Goal: Complete application form: Complete application form

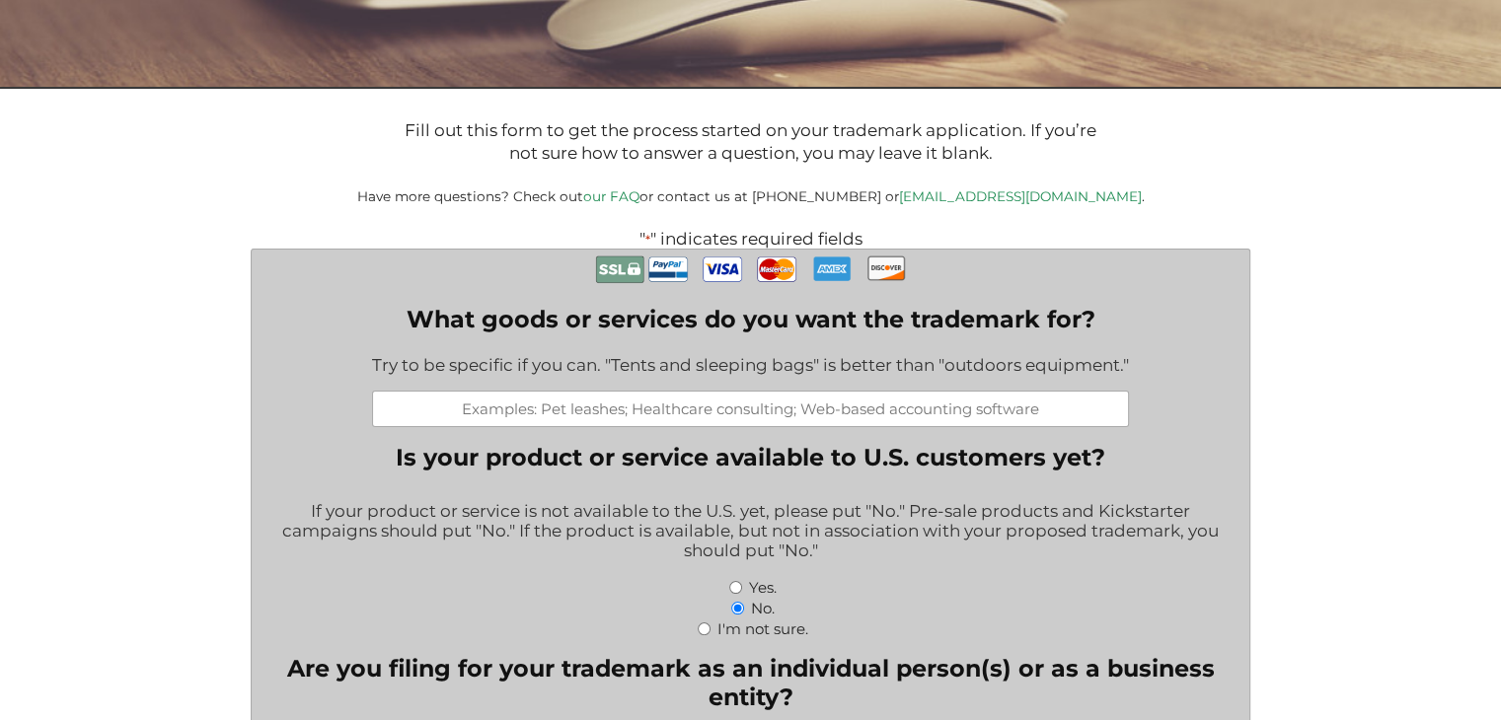
scroll to position [395, 0]
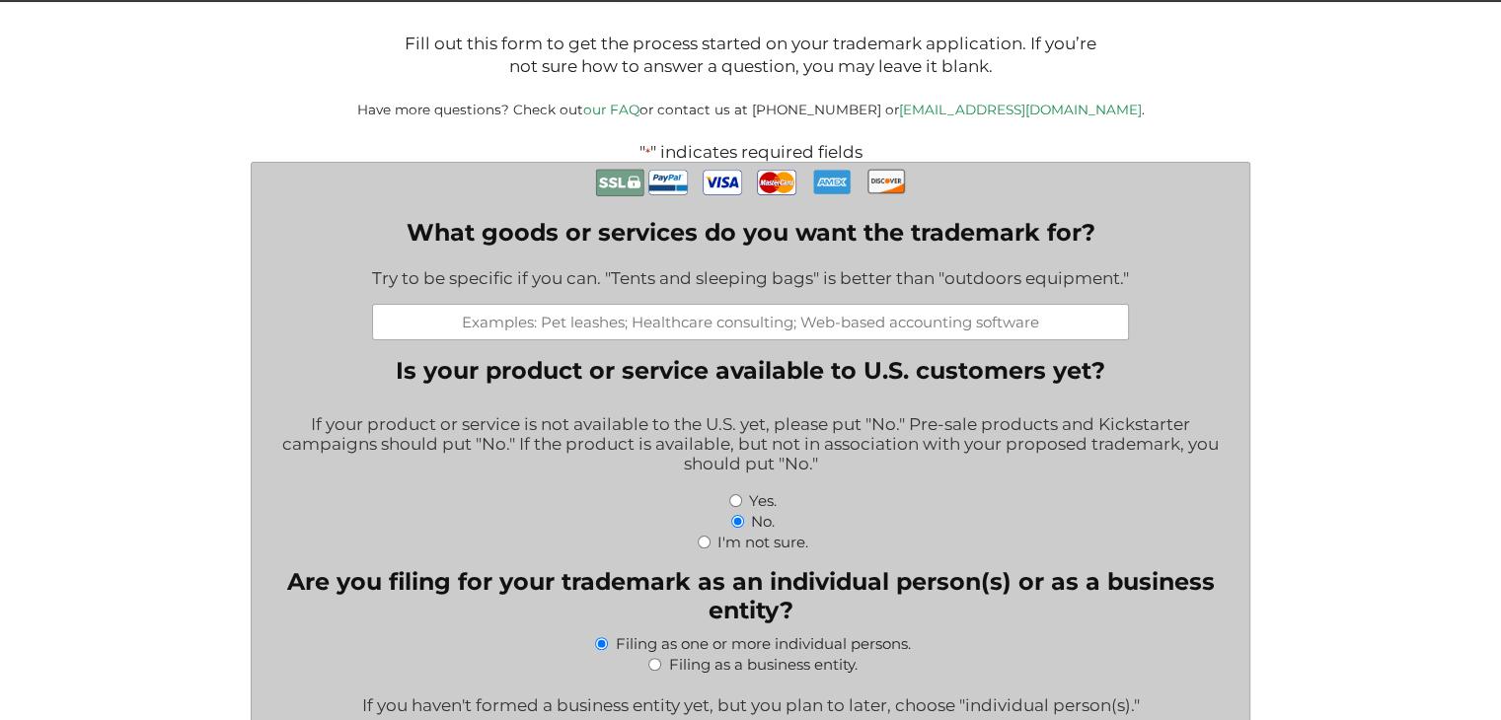
click at [751, 337] on input "What goods or services do you want the trademark for?" at bounding box center [750, 322] width 757 height 37
type input "b"
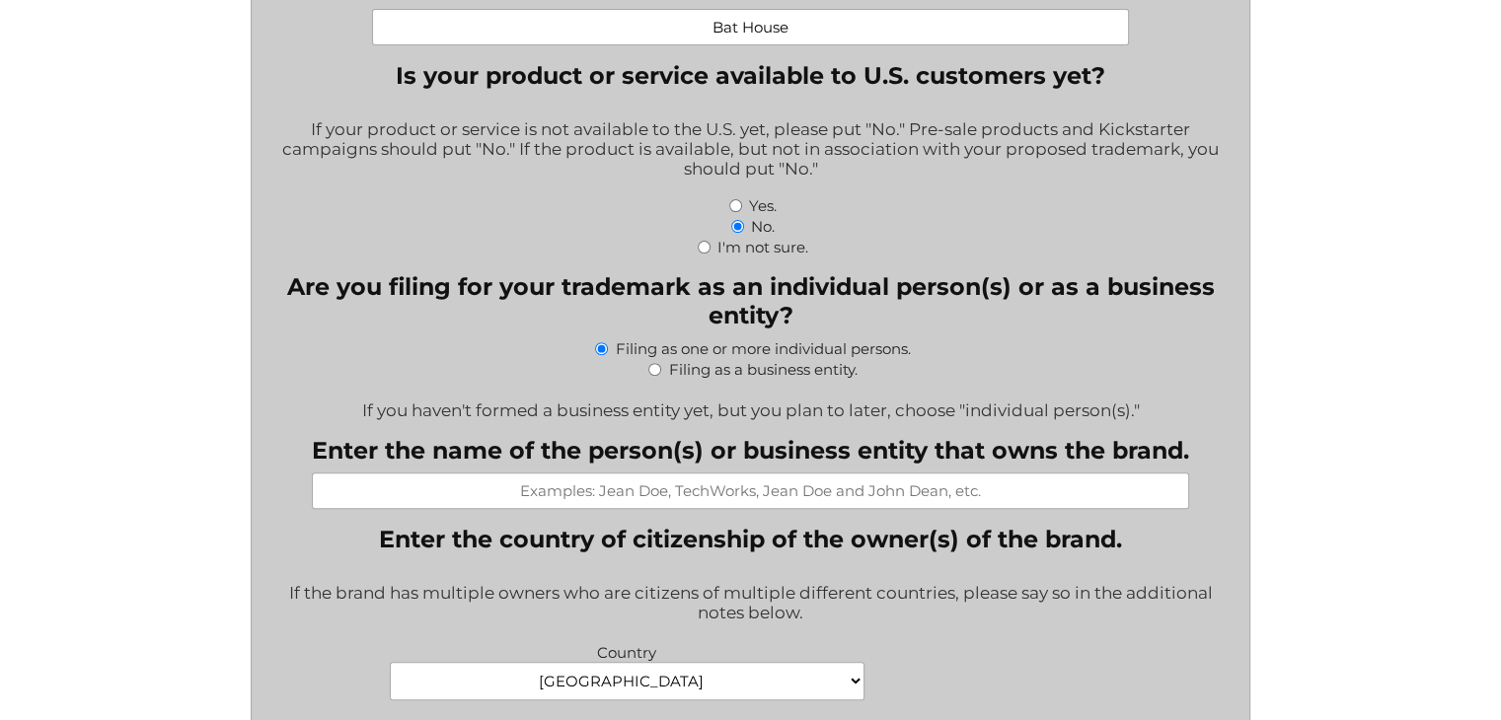
scroll to position [691, 0]
type input "Bat House"
click at [723, 256] on label "I'm not sure." at bounding box center [762, 246] width 91 height 19
click at [710, 253] on input "I'm not sure." at bounding box center [704, 246] width 13 height 13
radio input "true"
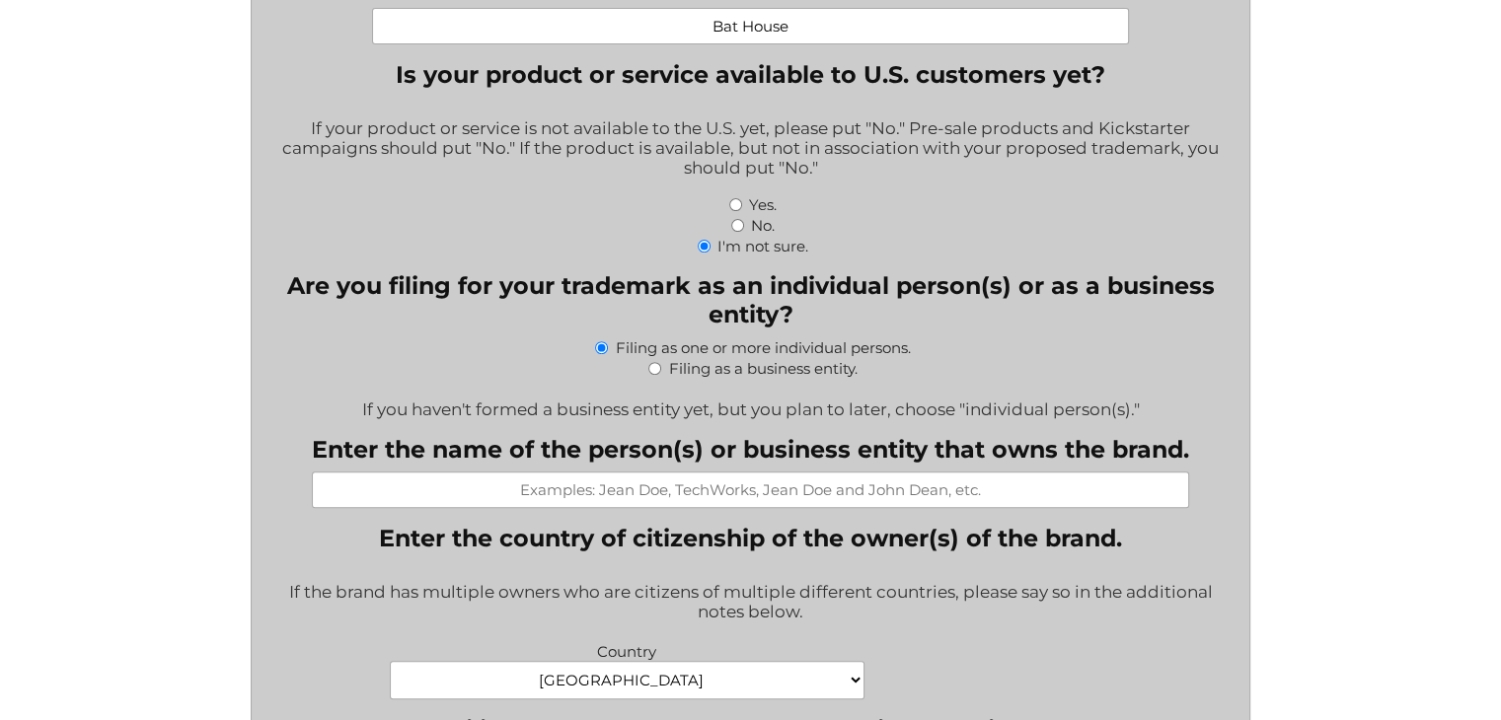
click at [754, 378] on label "Filing as a business entity." at bounding box center [762, 368] width 188 height 19
click at [661, 375] on input "Filing as a business entity." at bounding box center [654, 368] width 13 height 13
radio input "true"
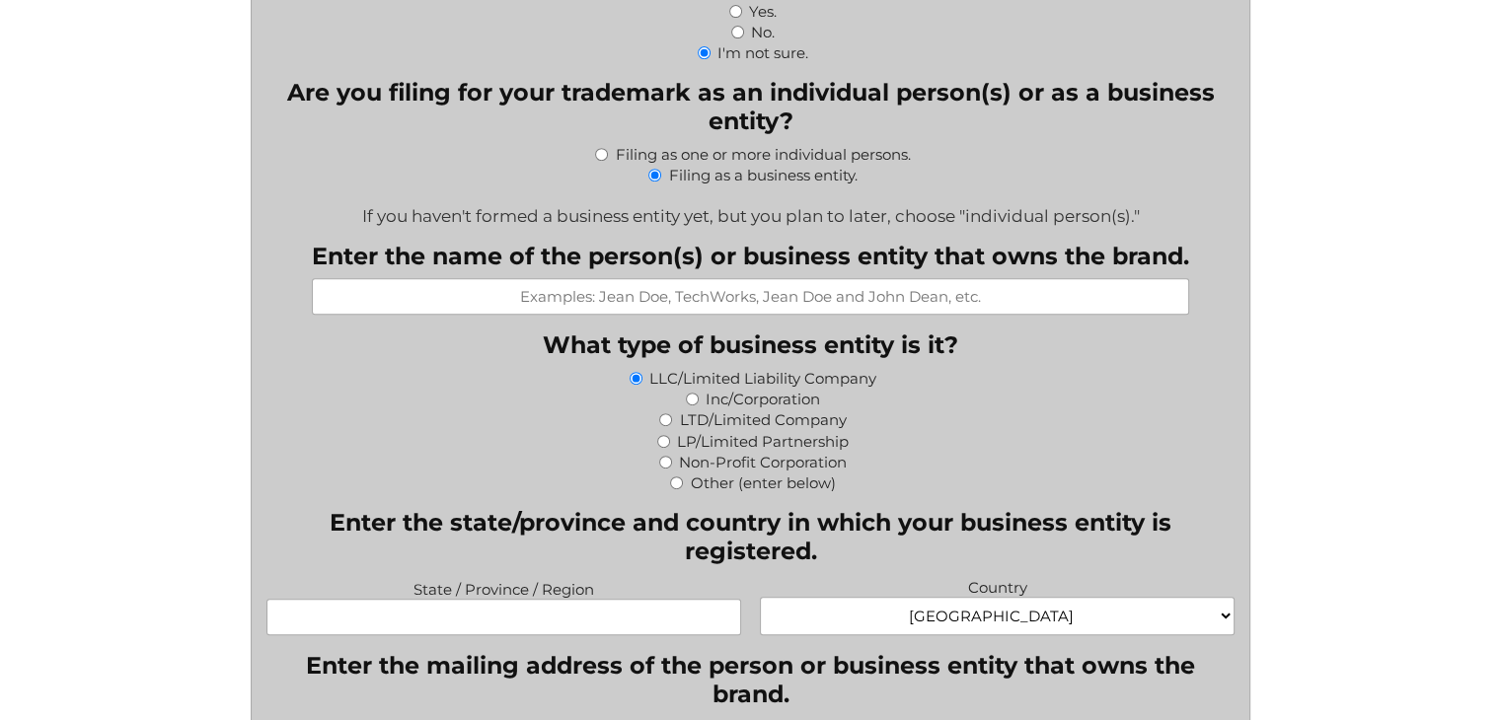
scroll to position [888, 0]
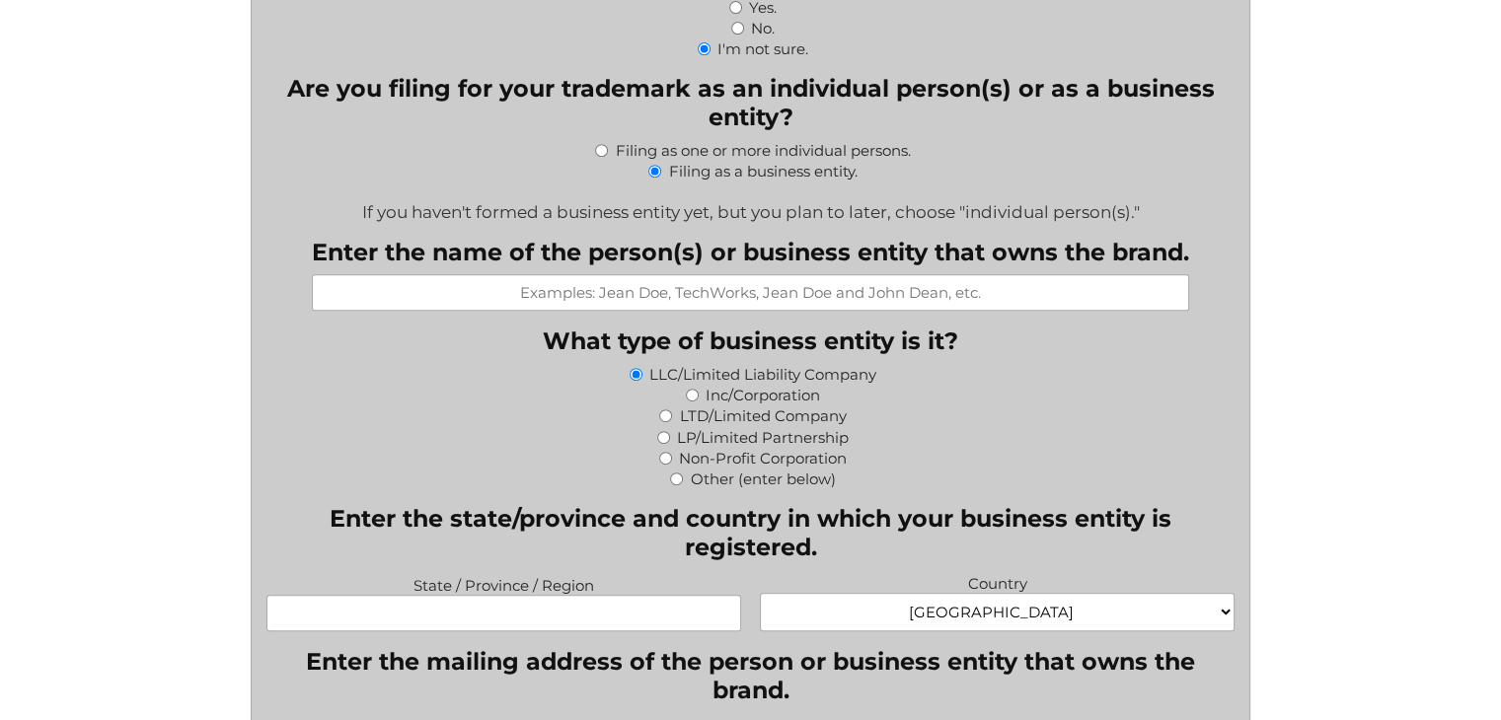
click at [730, 307] on input "Enter the name of the person(s) or business entity that owns the brand." at bounding box center [750, 292] width 877 height 37
type input "t"
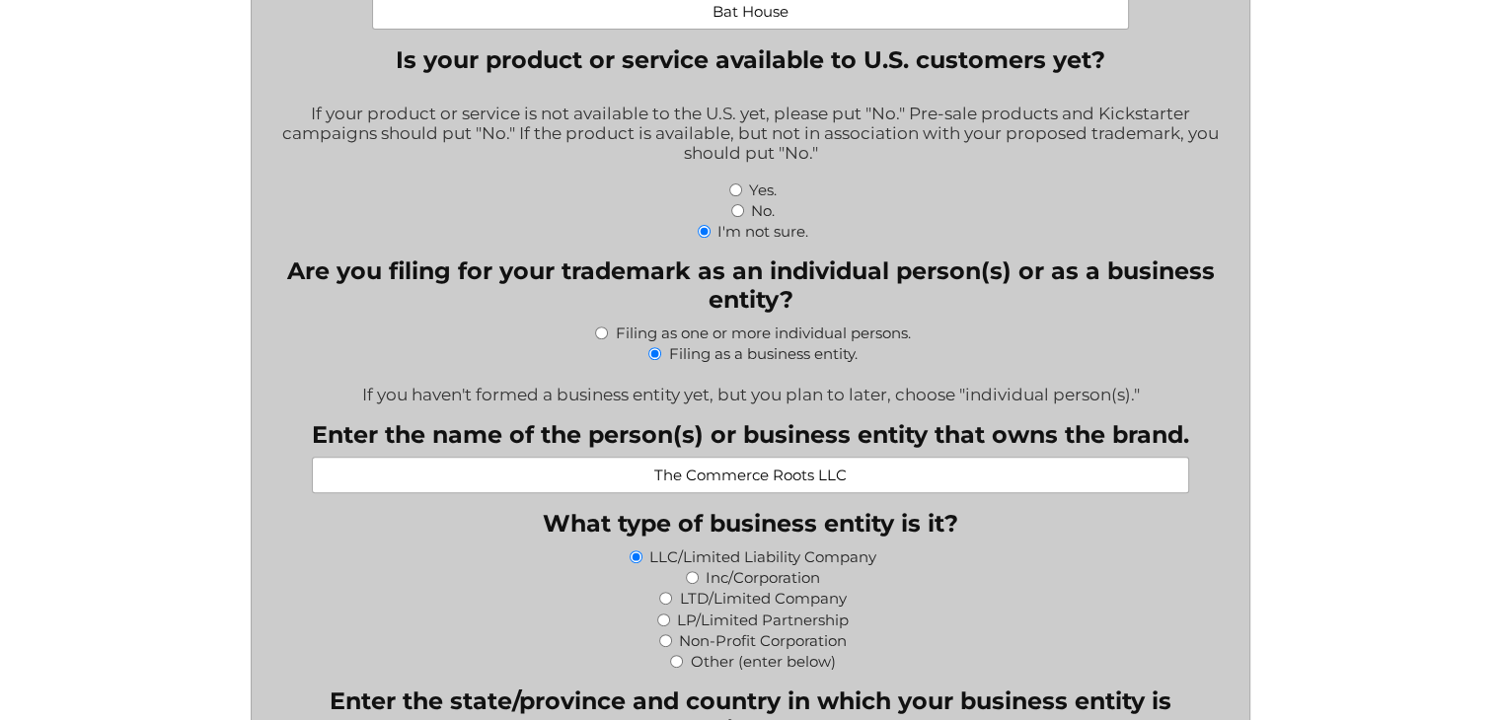
scroll to position [691, 0]
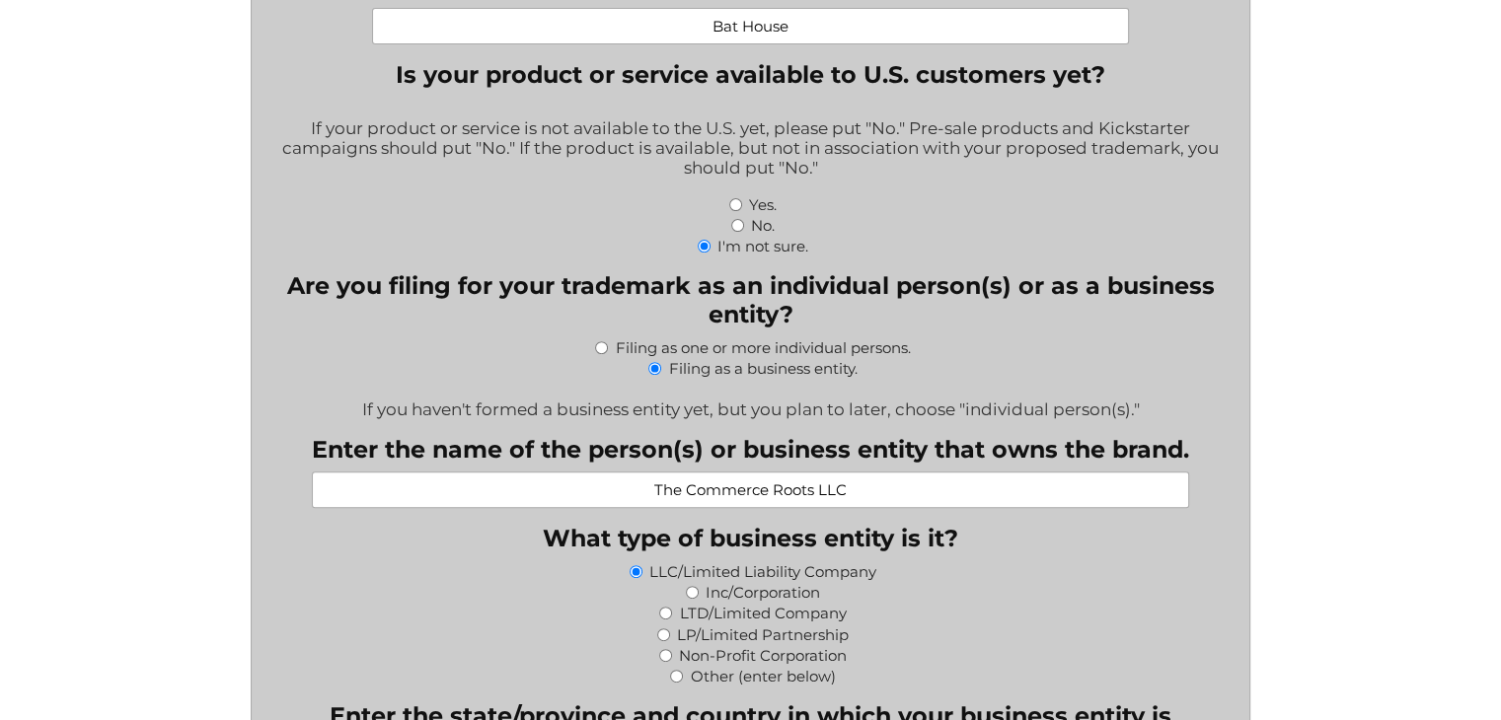
type input "The Commerce Roots LLC"
click at [763, 235] on label "No." at bounding box center [763, 225] width 24 height 19
click at [744, 232] on input "No." at bounding box center [737, 225] width 13 height 13
radio input "true"
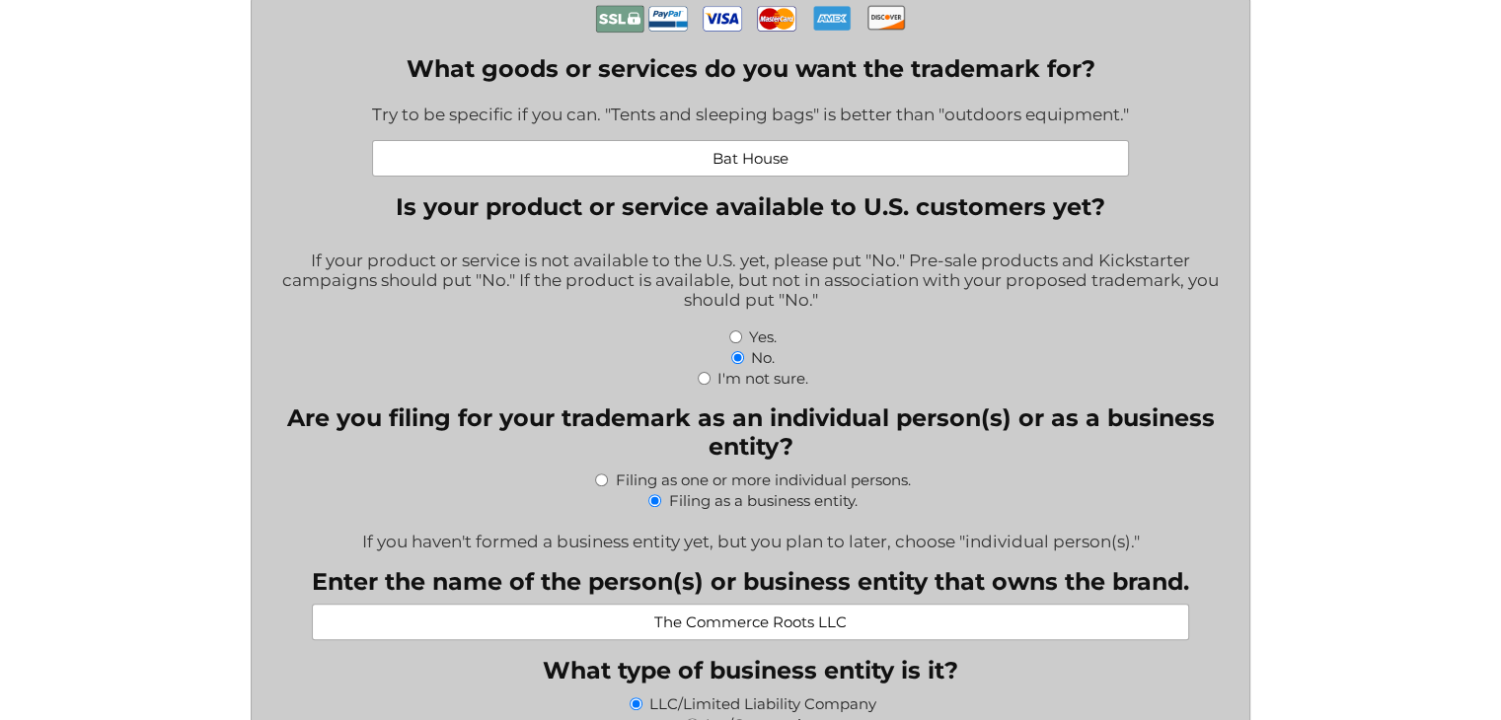
scroll to position [493, 0]
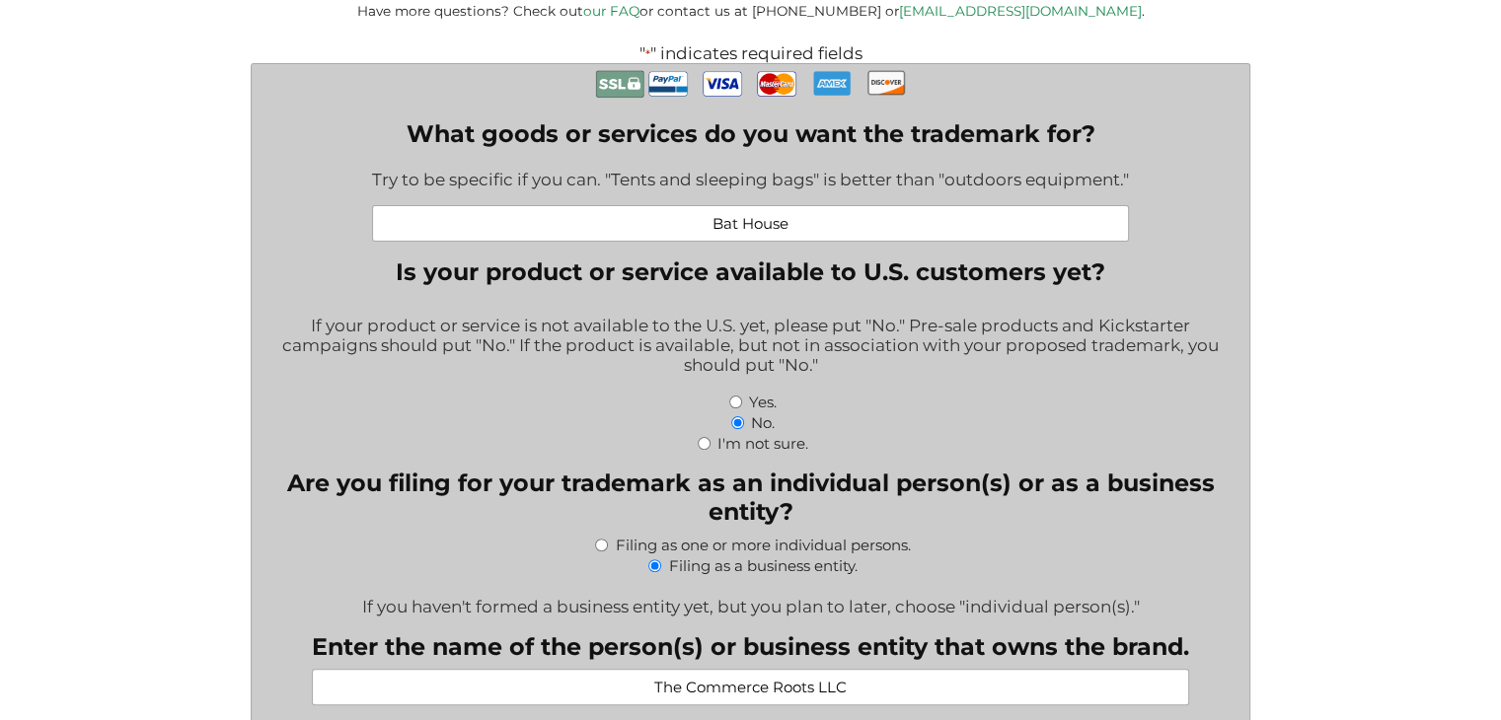
click at [886, 226] on input "Bat House" at bounding box center [750, 223] width 757 height 37
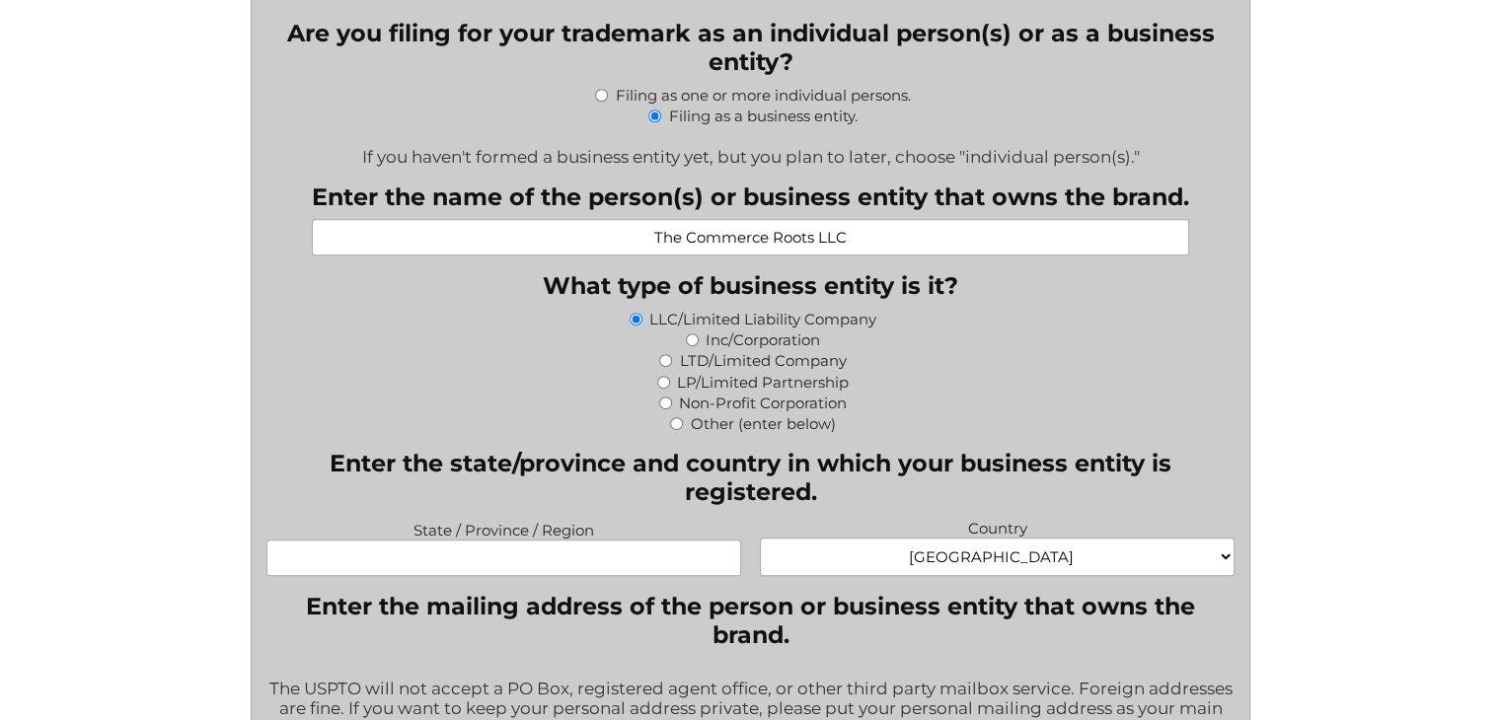
scroll to position [987, 0]
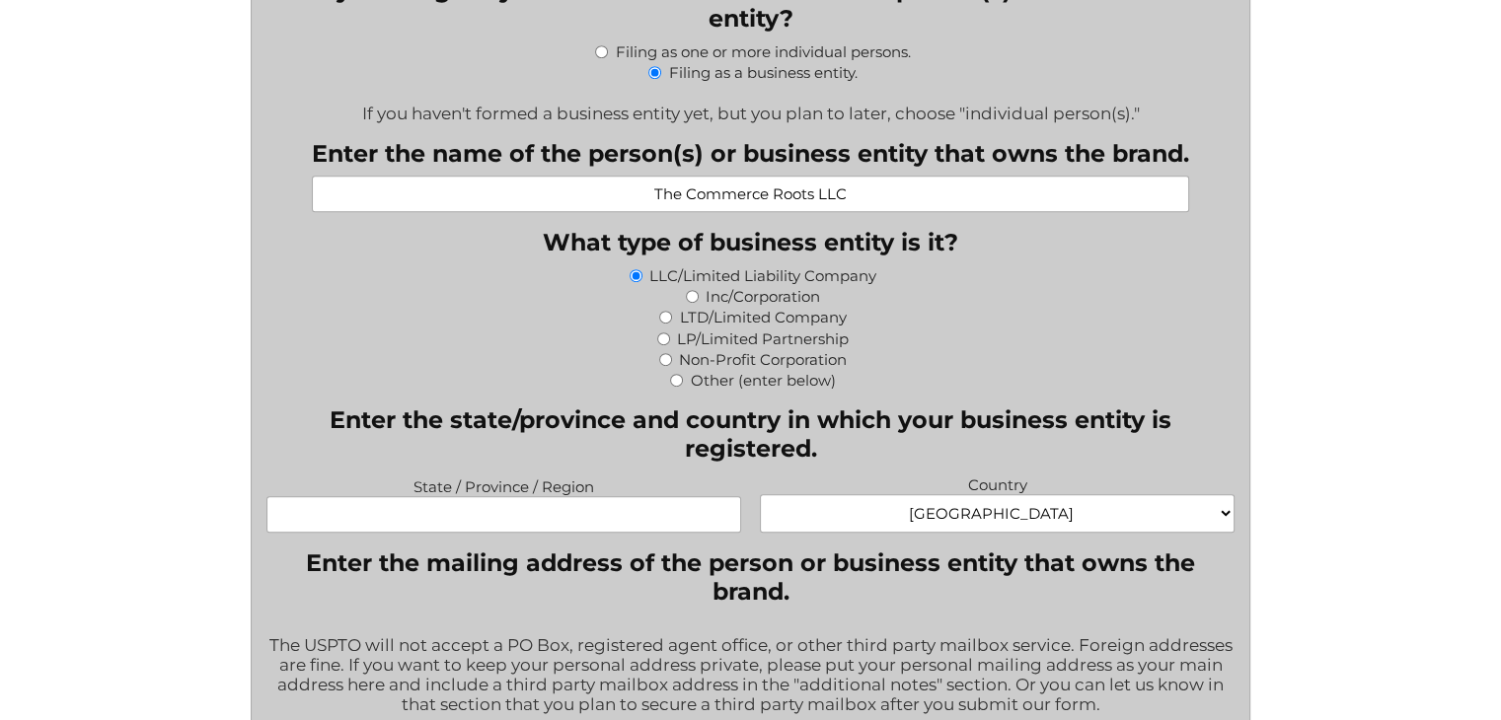
type input "[GEOGRAPHIC_DATA], [GEOGRAPHIC_DATA]"
click at [628, 531] on input "State / Province / Region" at bounding box center [503, 514] width 475 height 37
type input "[US_STATE]"
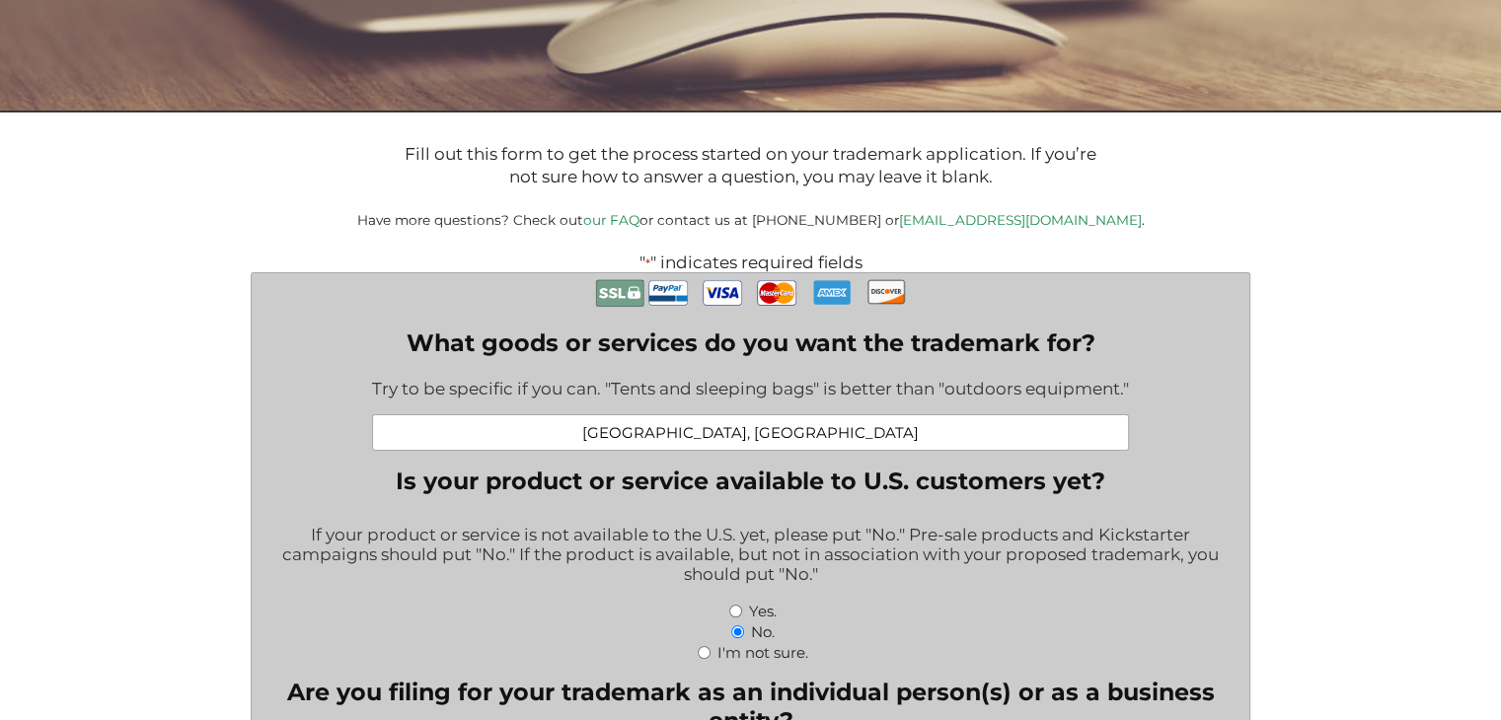
scroll to position [296, 0]
